Goal: Transaction & Acquisition: Download file/media

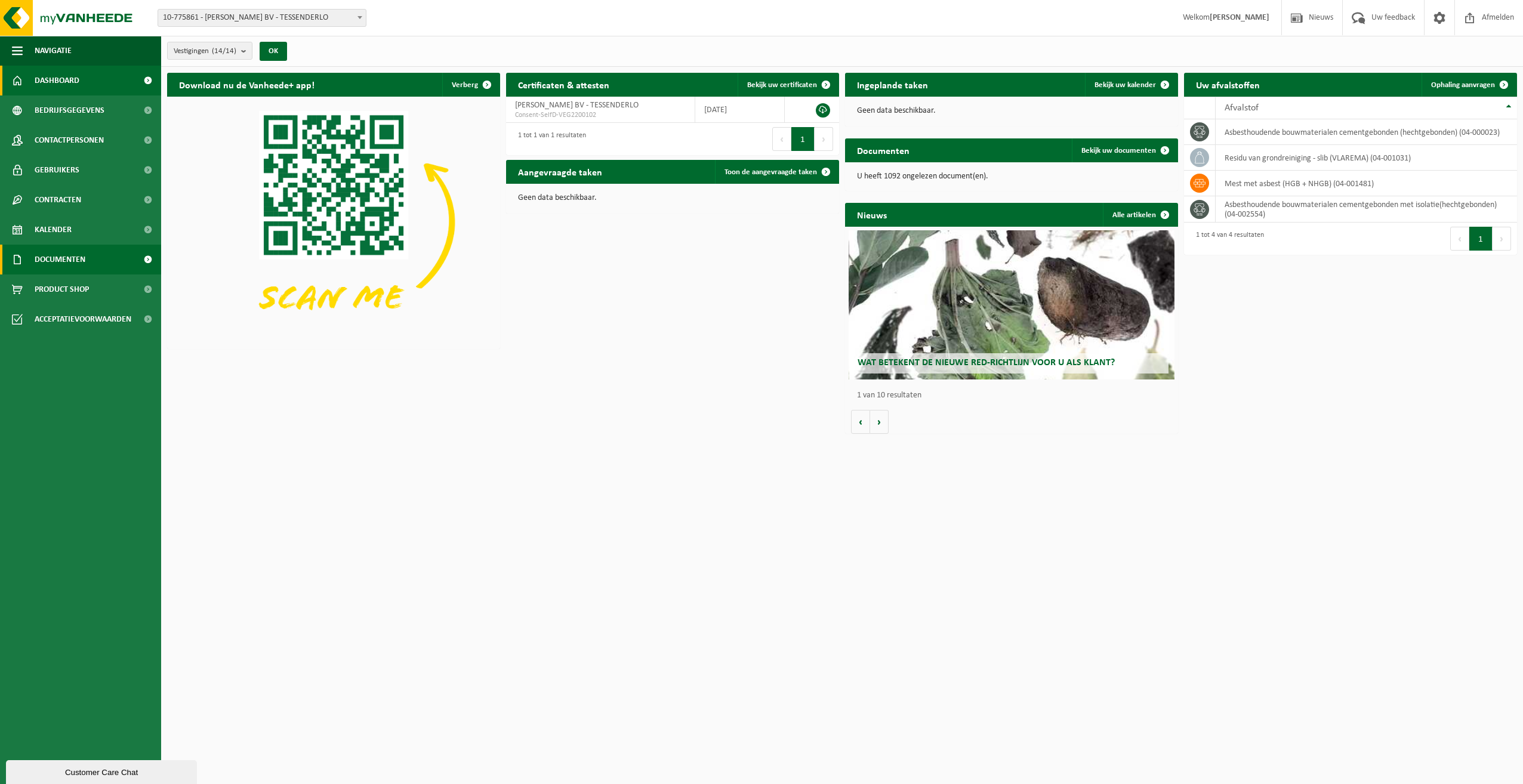
click at [63, 258] on span "Documenten" at bounding box center [60, 260] width 51 height 30
click at [67, 314] on span "Documenten" at bounding box center [59, 315] width 44 height 23
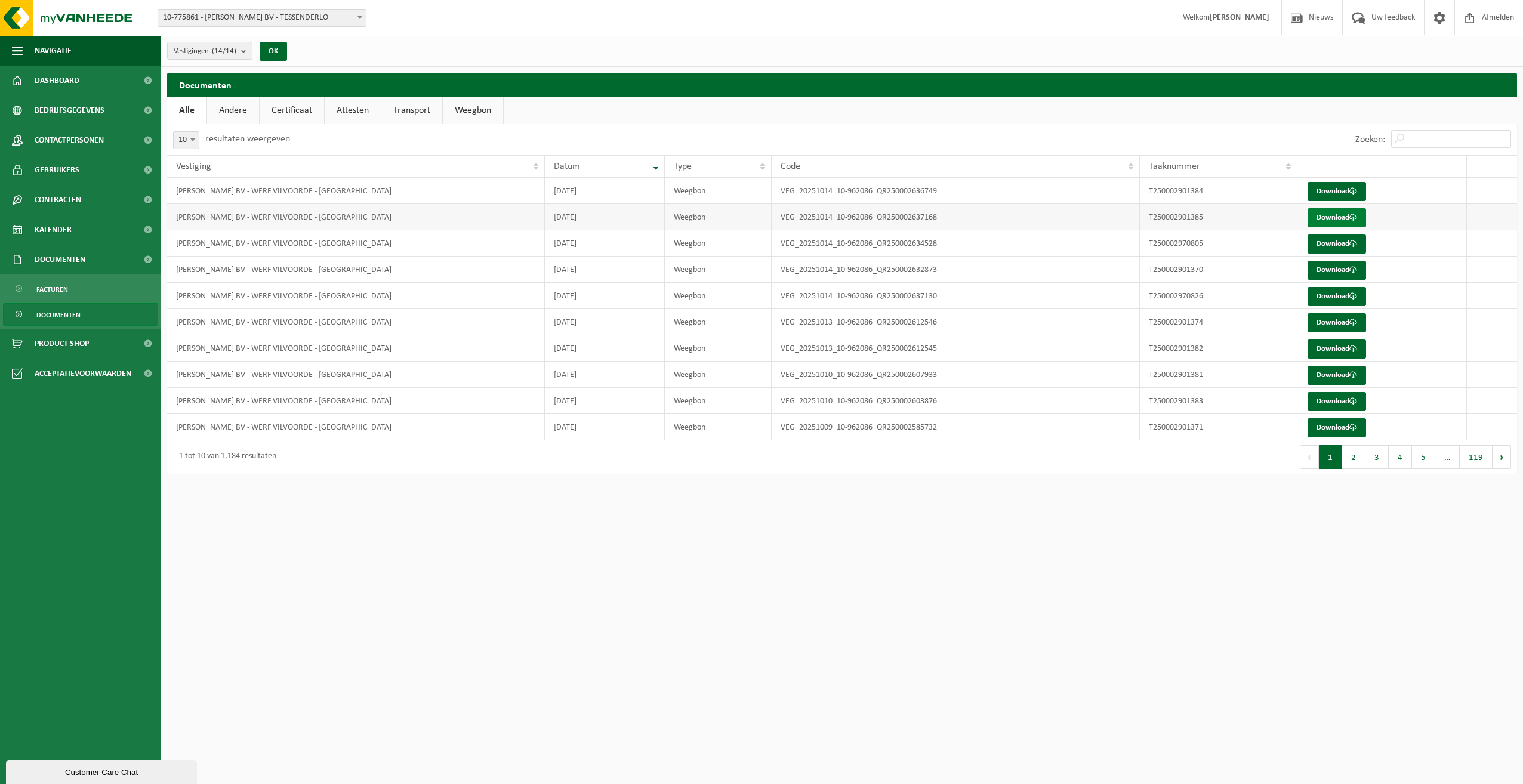
click at [1326, 216] on link "Download" at bounding box center [1337, 218] width 59 height 19
click at [1315, 245] on link "Download" at bounding box center [1337, 244] width 59 height 19
click at [1331, 241] on link "Download" at bounding box center [1337, 244] width 59 height 19
click at [1319, 191] on link "Download" at bounding box center [1337, 192] width 59 height 19
